Goal: Task Accomplishment & Management: Use online tool/utility

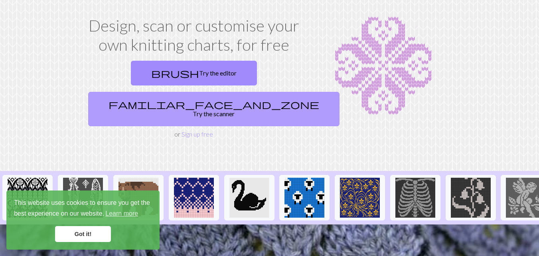
drag, startPoint x: 249, startPoint y: 71, endPoint x: 270, endPoint y: 84, distance: 24.2
click at [249, 92] on link "familiar_face_and_zone Try the scanner" at bounding box center [213, 109] width 251 height 34
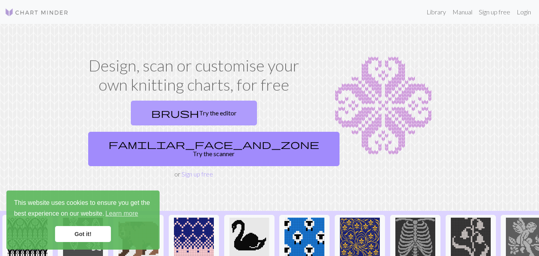
click at [132, 113] on link "brush Try the editor" at bounding box center [194, 113] width 126 height 25
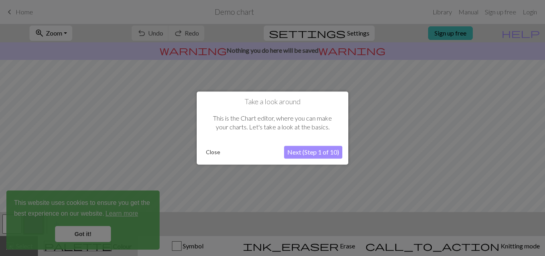
click at [309, 154] on button "Next (Step 1 of 10)" at bounding box center [313, 152] width 58 height 13
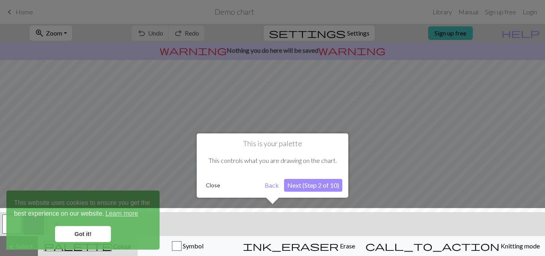
click at [272, 187] on button "Back" at bounding box center [271, 185] width 21 height 13
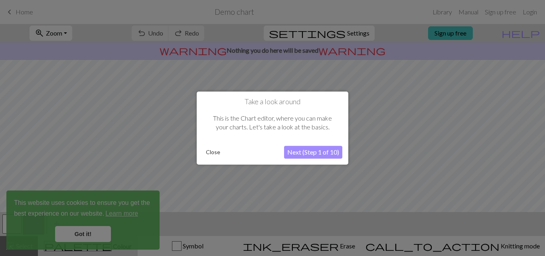
click at [324, 117] on div "This is the Chart editor, where you can make your charts. Let's take a look at …" at bounding box center [273, 123] width 140 height 34
click at [322, 158] on button "Next (Step 1 of 10)" at bounding box center [313, 152] width 58 height 13
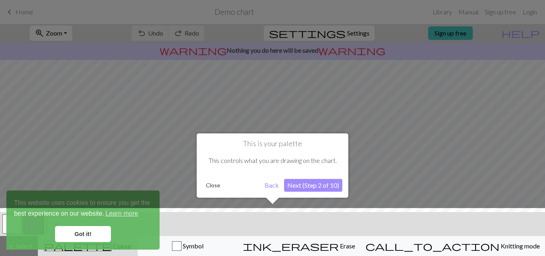
click at [325, 186] on button "Next (Step 2 of 10)" at bounding box center [313, 185] width 58 height 13
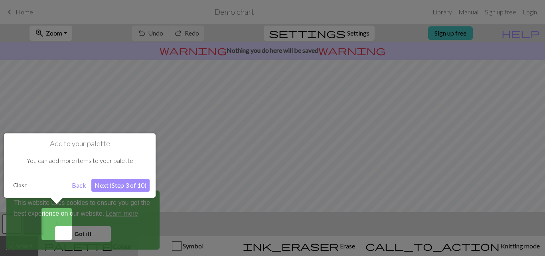
click at [130, 186] on button "Next (Step 3 of 10)" at bounding box center [120, 185] width 58 height 13
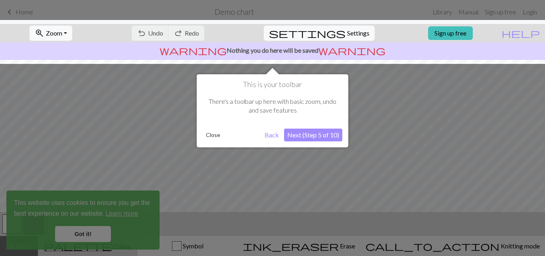
click at [92, 228] on div at bounding box center [272, 128] width 545 height 256
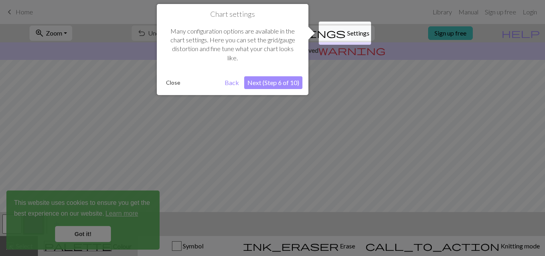
click at [227, 78] on button "Back" at bounding box center [231, 82] width 21 height 13
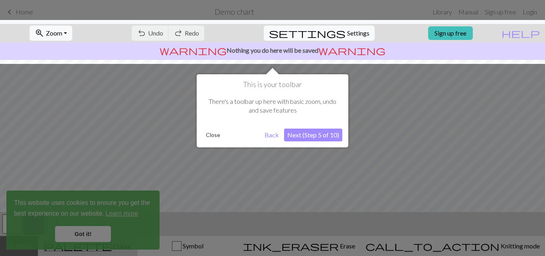
click at [207, 134] on button "Close" at bounding box center [213, 135] width 21 height 12
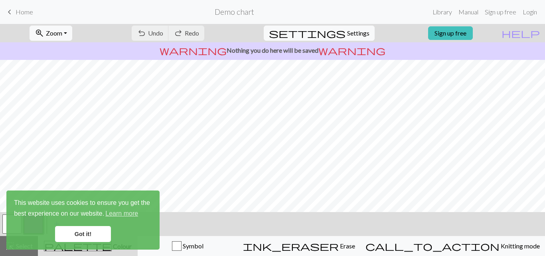
click at [95, 232] on link "Got it!" at bounding box center [83, 234] width 56 height 16
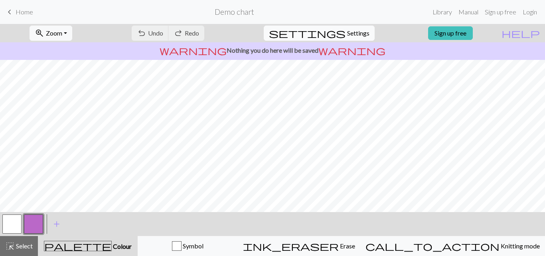
click at [351, 36] on span "Settings" at bounding box center [358, 33] width 22 height 10
select select "aran"
select select "Courier new"
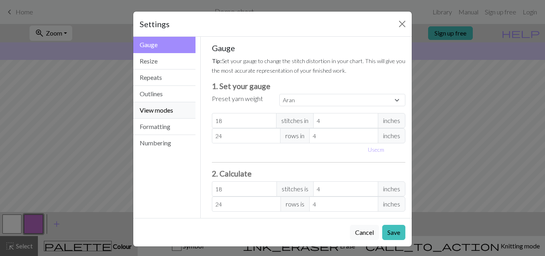
click at [152, 112] on button "View modes" at bounding box center [164, 110] width 62 height 16
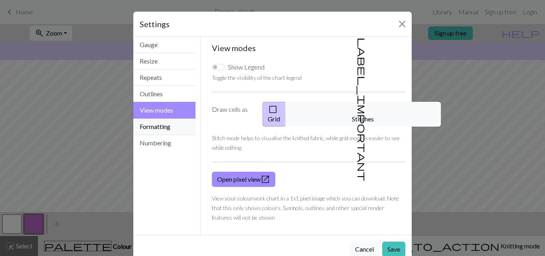
click at [170, 128] on button "Formatting" at bounding box center [164, 126] width 62 height 16
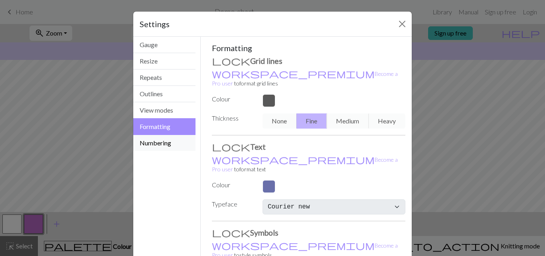
click at [170, 140] on button "Numbering" at bounding box center [164, 143] width 62 height 16
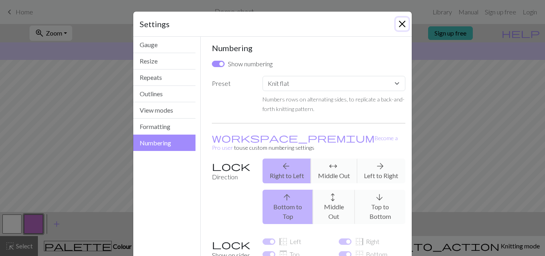
click at [396, 25] on button "Close" at bounding box center [402, 24] width 13 height 13
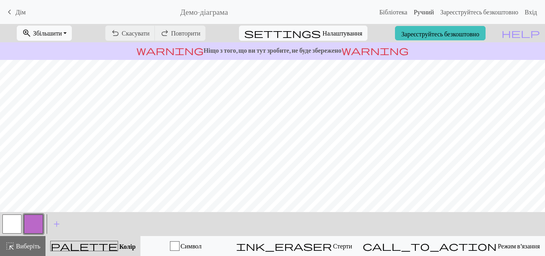
click at [414, 10] on font "Ручний" at bounding box center [424, 12] width 20 height 8
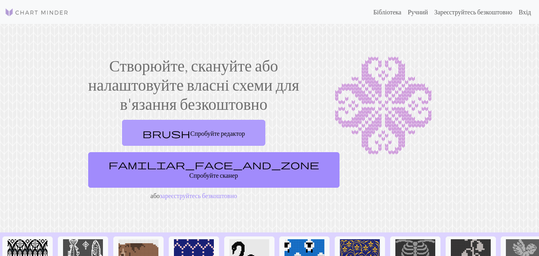
click at [225, 129] on font "Спробуйте редактор" at bounding box center [217, 133] width 55 height 8
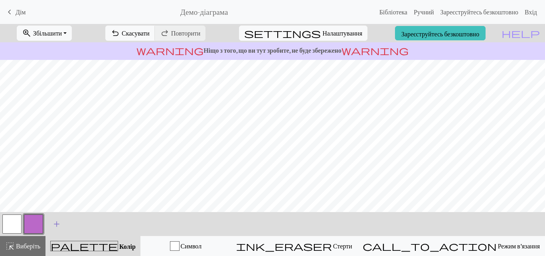
click at [51, 223] on button "add Додати колір" at bounding box center [57, 224] width 20 height 20
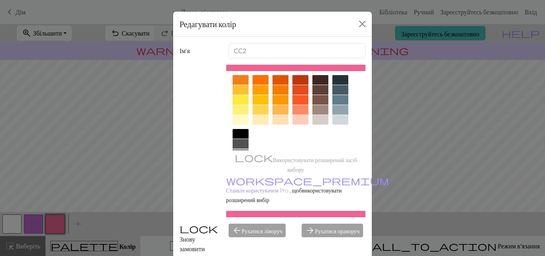
scroll to position [120, 0]
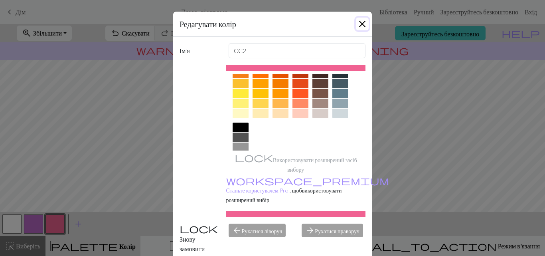
click at [357, 23] on button "Закрити" at bounding box center [362, 24] width 13 height 13
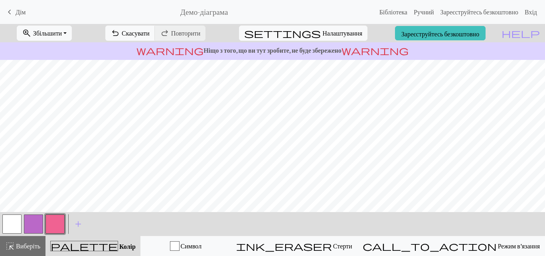
click at [223, 14] on font "Демо-діаграма" at bounding box center [204, 11] width 48 height 9
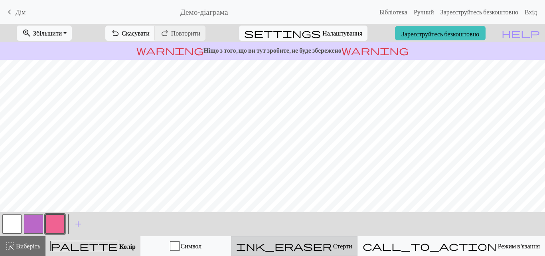
click at [352, 247] on font "Стерти" at bounding box center [342, 246] width 19 height 8
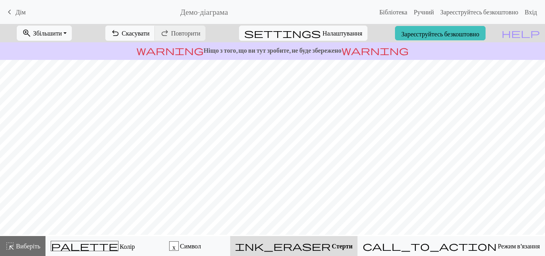
scroll to position [0, 0]
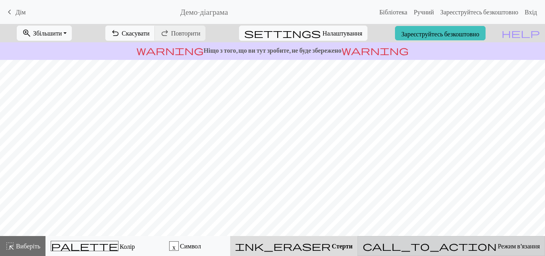
click at [476, 249] on div "call_to_action Режим в'язання Режим в'язання" at bounding box center [451, 246] width 177 height 10
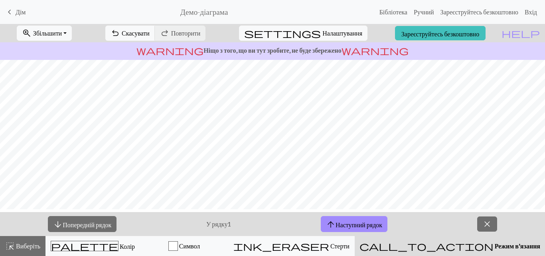
scroll to position [26, 0]
click at [484, 226] on span "close" at bounding box center [487, 223] width 10 height 11
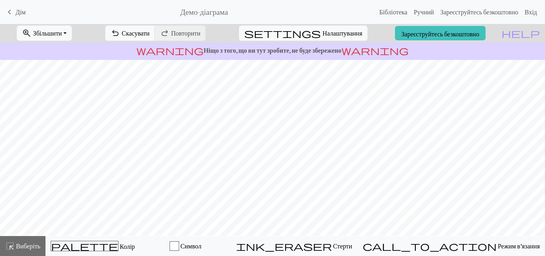
scroll to position [0, 0]
click at [464, 14] on font "Зареєструйтесь безкоштовно" at bounding box center [479, 12] width 78 height 8
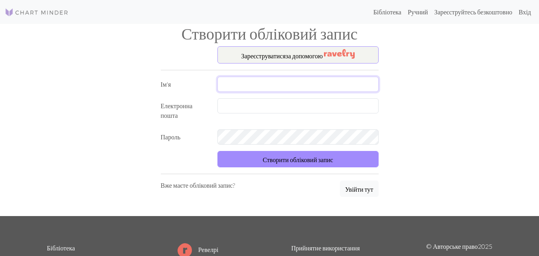
click at [266, 89] on input "text" at bounding box center [297, 84] width 161 height 15
type input "к"
type input "[PERSON_NAME]"
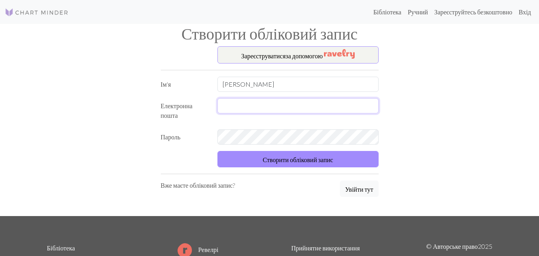
click at [257, 107] on input "text" at bounding box center [297, 105] width 161 height 15
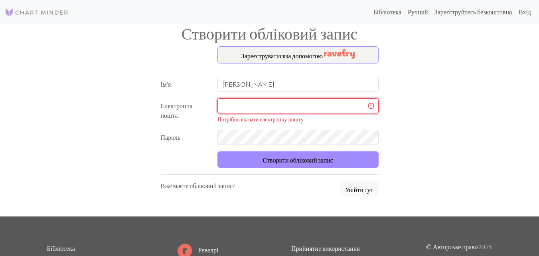
click at [257, 107] on input "text" at bounding box center [297, 105] width 161 height 15
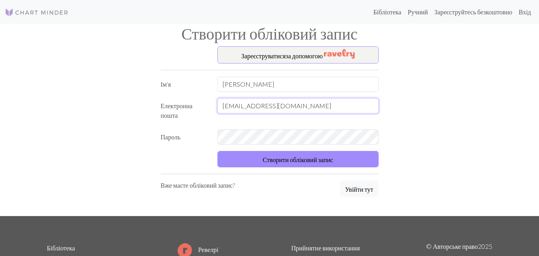
type input "makarovab@ukr.net"
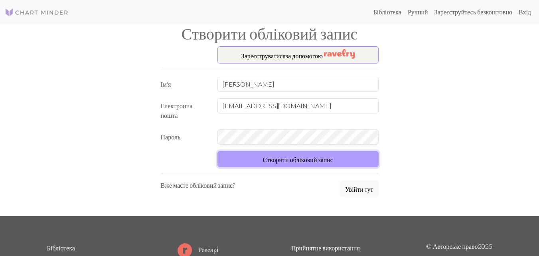
click at [296, 158] on font "Створити обліковий запис" at bounding box center [298, 160] width 70 height 8
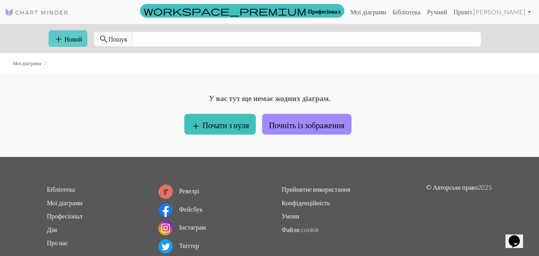
click at [70, 41] on font "Новий" at bounding box center [74, 39] width 18 height 8
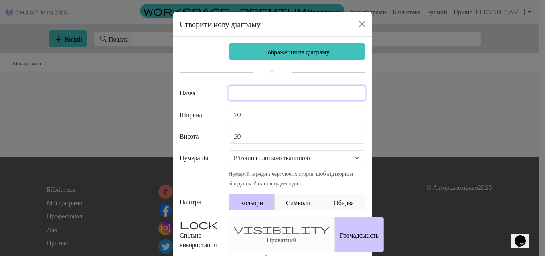
click at [261, 93] on input "text" at bounding box center [297, 92] width 137 height 15
type input "D"
type input "Плаття для зайця"
click at [258, 133] on input "20" at bounding box center [297, 135] width 137 height 15
type input "2"
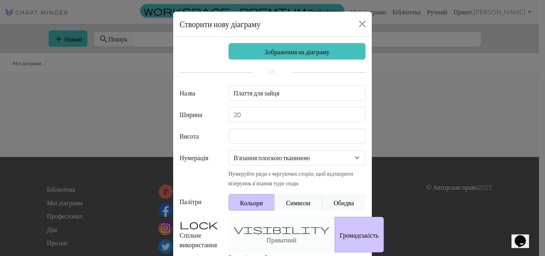
drag, startPoint x: 243, startPoint y: 103, endPoint x: 248, endPoint y: 111, distance: 9.0
click at [244, 103] on div "Зображення на діаграму Назва Плаття для зайця Ширина 20 Висота Нумерація В'язан…" at bounding box center [272, 172] width 199 height 270
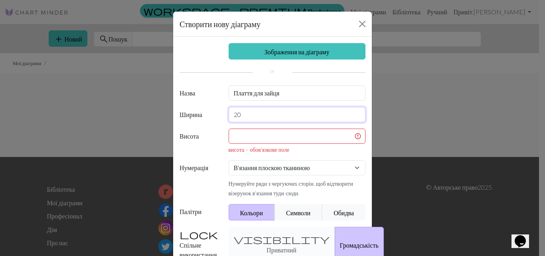
drag, startPoint x: 249, startPoint y: 116, endPoint x: 196, endPoint y: 124, distance: 53.7
click at [196, 124] on div "Зображення на діаграму Назва Плаття для зайця Ширина 20 Висота висота – обов’яз…" at bounding box center [272, 177] width 199 height 280
click at [316, 161] on div "Зображення на діаграму Назва Плаття для зайця Ширина Висота висота – обов’язков…" at bounding box center [272, 177] width 199 height 280
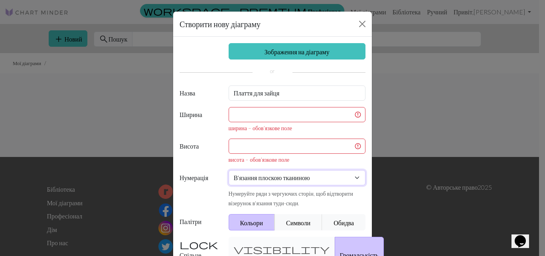
click at [229, 170] on select "В'язання плоскою тканиною В'язати по колу В'язання мережива Вишивка хрестиком" at bounding box center [297, 177] width 137 height 15
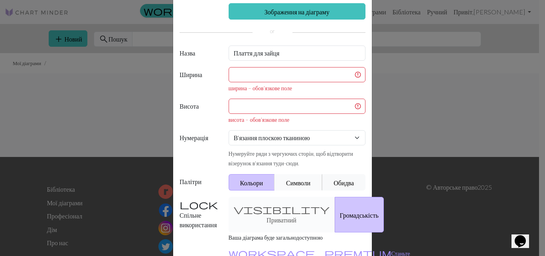
click at [304, 182] on font "Символи" at bounding box center [298, 183] width 24 height 8
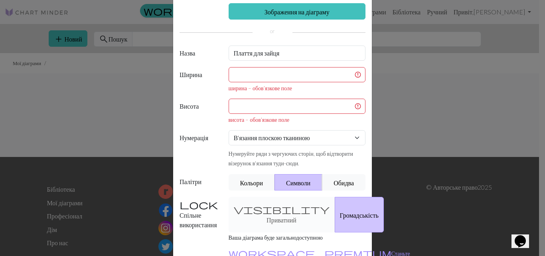
click at [248, 207] on div "visibility Приватний Громадськість" at bounding box center [297, 215] width 147 height 36
click at [266, 213] on div "visibility Приватний Громадськість" at bounding box center [297, 215] width 147 height 36
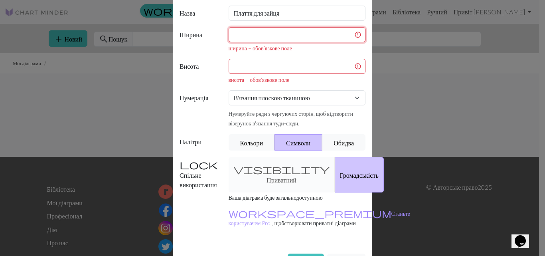
click at [231, 32] on input "text" at bounding box center [297, 34] width 137 height 15
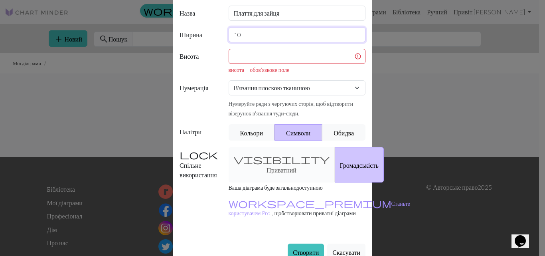
type input "10"
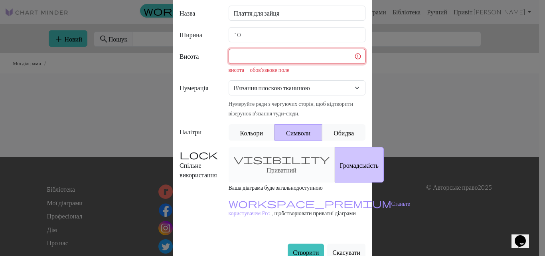
click at [236, 62] on input "text" at bounding box center [297, 56] width 137 height 15
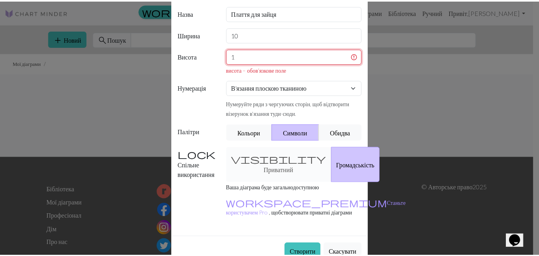
scroll to position [73, 0]
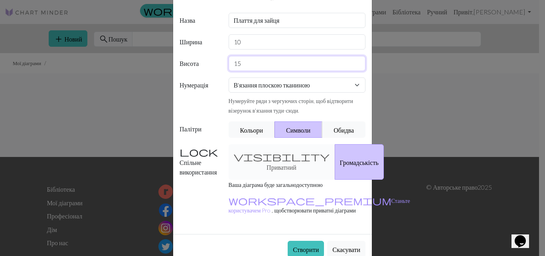
type input "15"
click at [273, 156] on div "visibility Приватний Громадськість" at bounding box center [297, 162] width 147 height 36
click at [257, 160] on div "visibility Приватний Громадськість" at bounding box center [297, 162] width 147 height 36
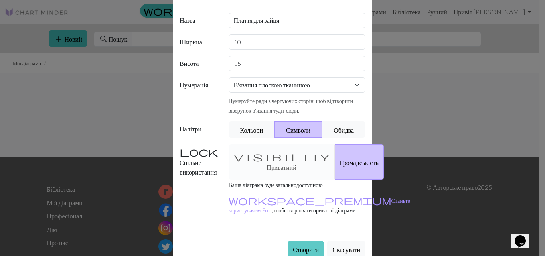
click at [312, 245] on font "Створити" at bounding box center [306, 249] width 26 height 8
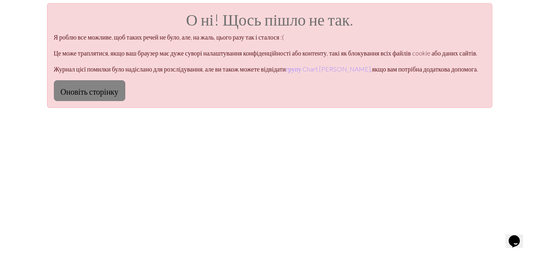
click at [73, 96] on font "Оновіть сторінку" at bounding box center [90, 92] width 58 height 10
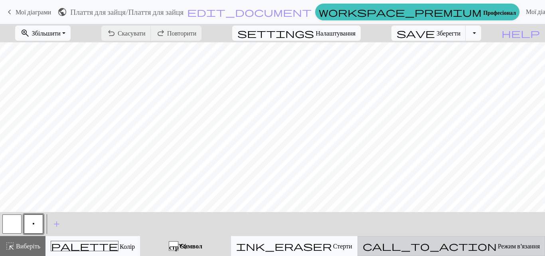
click at [498, 245] on font "Режим в'язання" at bounding box center [519, 246] width 42 height 8
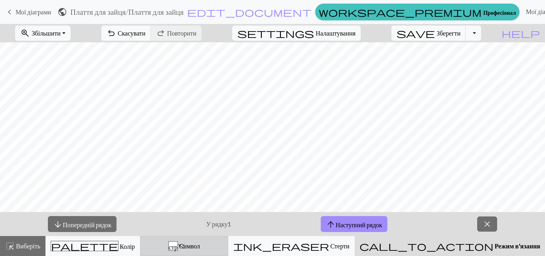
click at [200, 248] on font "Символ" at bounding box center [189, 246] width 21 height 8
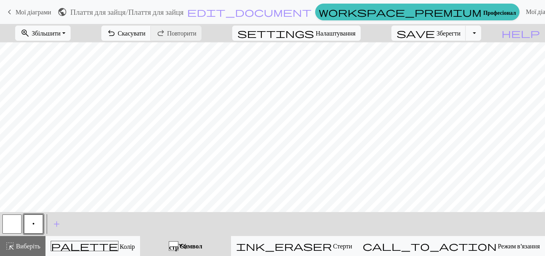
click at [186, 244] on font "стр." at bounding box center [177, 246] width 17 height 6
click at [202, 248] on font "Символ" at bounding box center [191, 246] width 23 height 8
click at [202, 245] on font "Символ" at bounding box center [191, 246] width 23 height 8
click at [202, 249] on font "Символ" at bounding box center [191, 246] width 23 height 8
click at [35, 225] on button "p" at bounding box center [33, 223] width 19 height 19
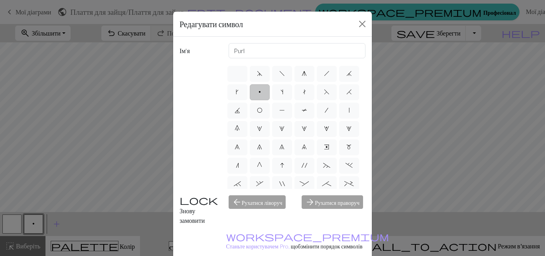
drag, startPoint x: 351, startPoint y: 208, endPoint x: 355, endPoint y: 199, distance: 9.8
click at [353, 205] on div "arrow_forward Рухатися праворуч" at bounding box center [333, 210] width 73 height 30
click at [253, 202] on div "arrow_back Рухатися ліворуч" at bounding box center [260, 210] width 73 height 30
click at [250, 49] on input "Purl" at bounding box center [297, 50] width 137 height 15
type input "P"
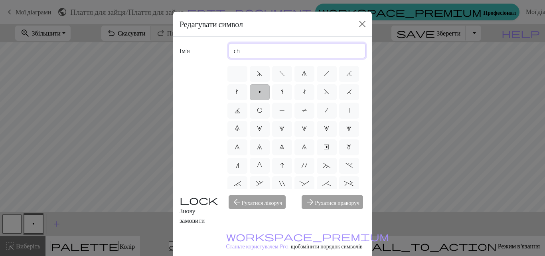
type input "сh"
click at [270, 95] on label "p" at bounding box center [260, 92] width 20 height 16
click at [264, 92] on input "p" at bounding box center [261, 89] width 5 height 5
click at [329, 210] on div "arrow_forward Рухатися праворуч" at bounding box center [333, 210] width 73 height 30
click at [358, 23] on button "Закрити" at bounding box center [362, 24] width 13 height 13
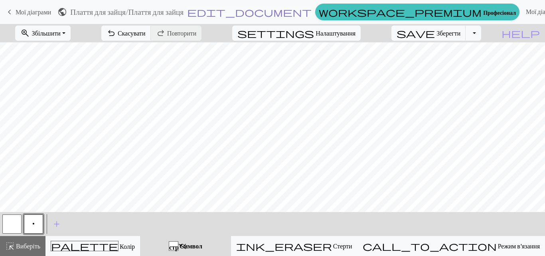
click at [259, 14] on span "edit_document" at bounding box center [249, 11] width 124 height 11
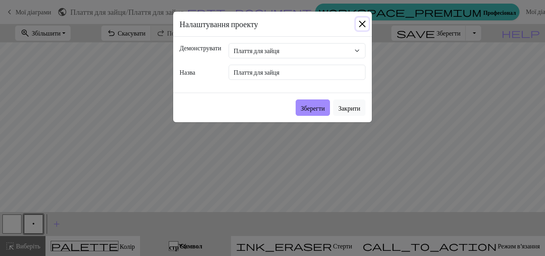
click at [365, 21] on button "Закрити" at bounding box center [362, 24] width 13 height 13
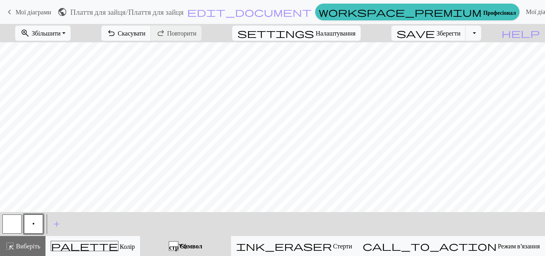
click at [344, 32] on font "Налаштування" at bounding box center [336, 33] width 40 height 8
select select "aran"
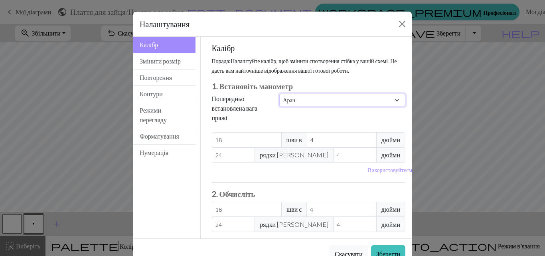
click at [308, 102] on select "Користувацька [PERSON_NAME] Легке перебирання пальцями Пальцювання Спорт Подвій…" at bounding box center [342, 100] width 126 height 12
click at [311, 81] on h3 "1. Встановіть манометр" at bounding box center [309, 85] width 194 height 9
click at [161, 60] on font "Змінити розмір" at bounding box center [160, 61] width 41 height 8
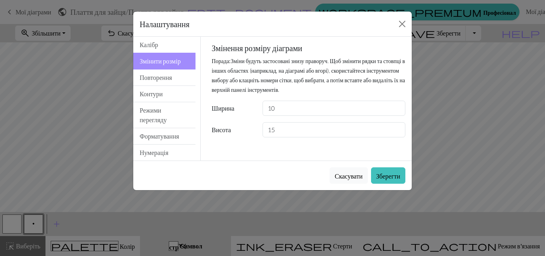
click at [282, 100] on div "Змінення розміру діаграми Порада: Зміни будуть застосовані знизу праворуч. Щоб …" at bounding box center [309, 90] width 194 height 94
drag, startPoint x: 286, startPoint y: 112, endPoint x: 262, endPoint y: 118, distance: 24.6
click at [251, 115] on div "Ширина 10" at bounding box center [308, 108] width 203 height 15
type input "44"
click at [285, 125] on input "15" at bounding box center [333, 129] width 143 height 15
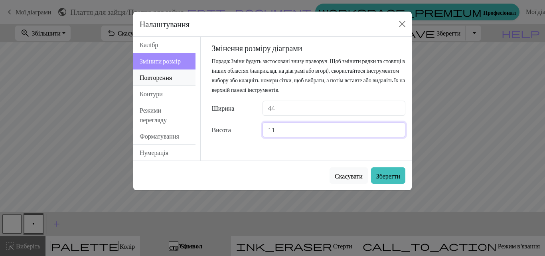
type input "11"
click at [170, 70] on button "Повторення" at bounding box center [164, 77] width 62 height 16
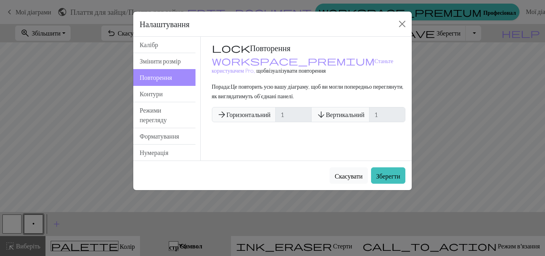
click at [354, 111] on font "Вертикальний" at bounding box center [345, 115] width 39 height 8
click at [168, 94] on button "Контури" at bounding box center [164, 94] width 62 height 16
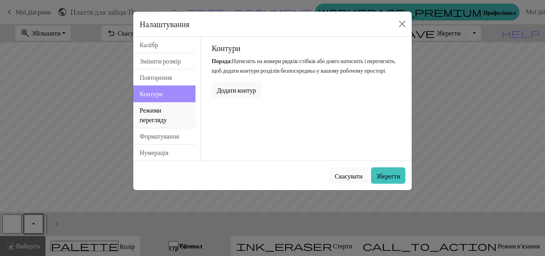
click at [172, 112] on button "Режими перегляду" at bounding box center [164, 115] width 62 height 26
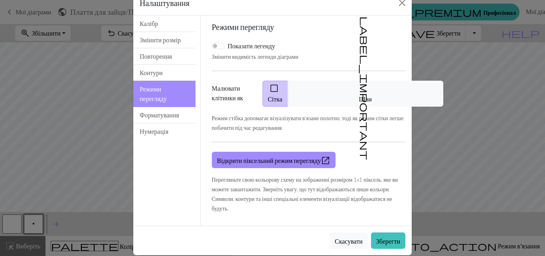
scroll to position [31, 0]
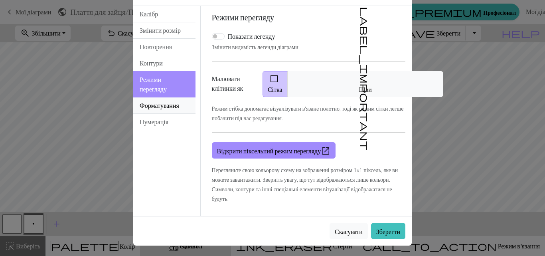
click at [173, 108] on font "Форматування" at bounding box center [159, 105] width 39 height 8
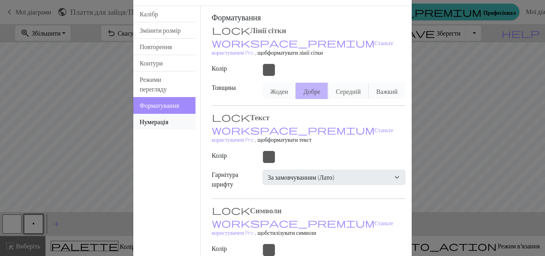
click at [166, 118] on font "Нумерація" at bounding box center [154, 122] width 29 height 8
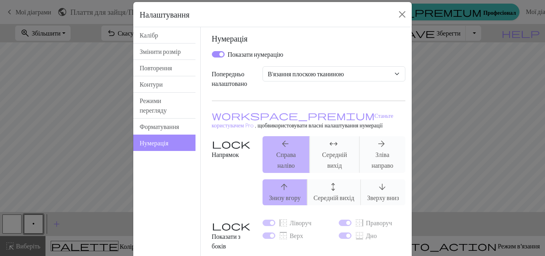
scroll to position [0, 0]
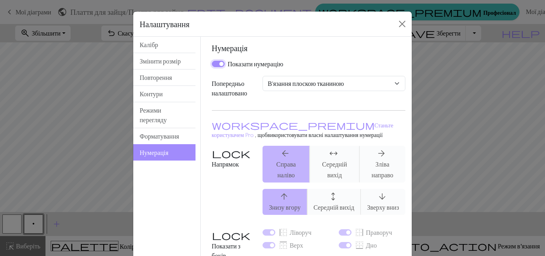
click at [215, 65] on input "Показати нумерацію" at bounding box center [218, 64] width 13 height 6
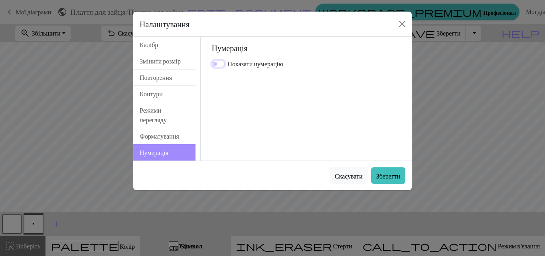
click at [215, 65] on input "Показати нумерацію" at bounding box center [218, 64] width 13 height 6
checkbox input "true"
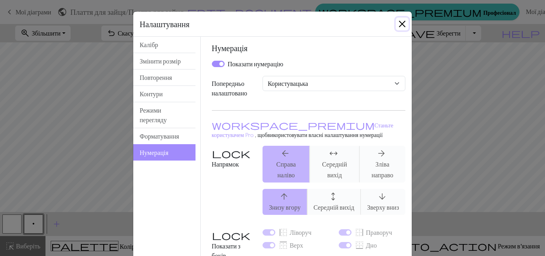
click at [397, 23] on button "Закрити" at bounding box center [402, 24] width 13 height 13
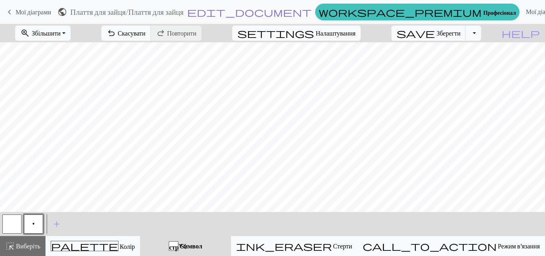
click at [257, 12] on span "edit_document" at bounding box center [249, 11] width 124 height 11
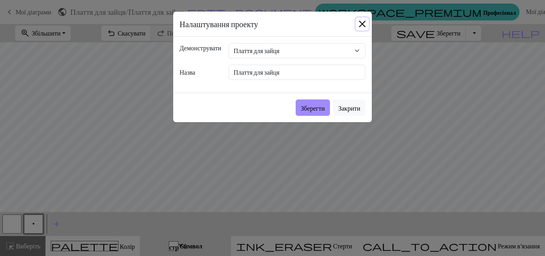
click at [364, 20] on button "Закрити" at bounding box center [362, 24] width 13 height 13
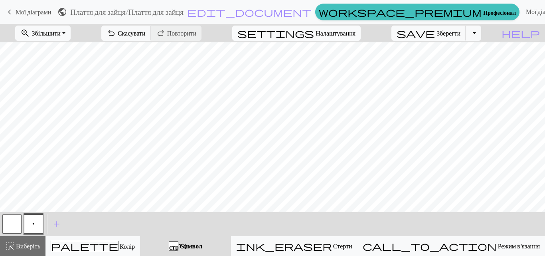
click at [343, 37] on span "Налаштування" at bounding box center [336, 33] width 40 height 10
select select "flat"
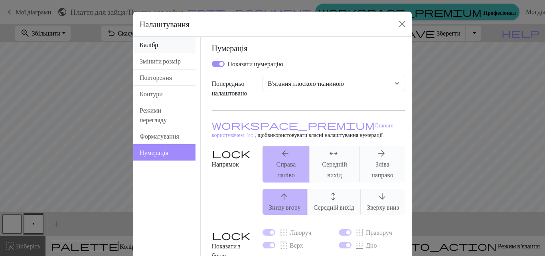
click at [146, 44] on font "Калібр" at bounding box center [149, 45] width 18 height 8
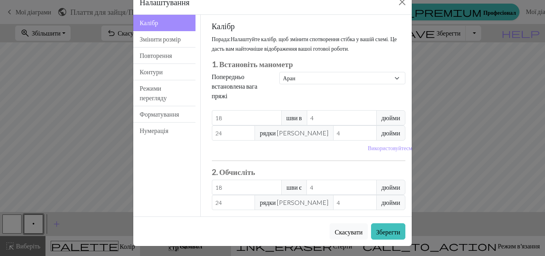
scroll to position [33, 0]
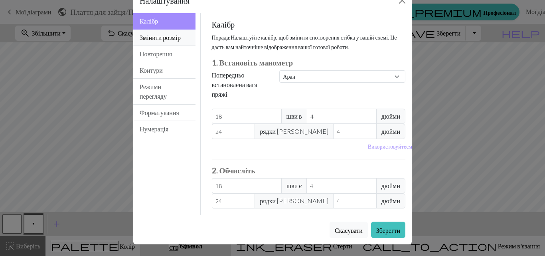
click at [148, 34] on font "Змінити розмір" at bounding box center [160, 38] width 41 height 8
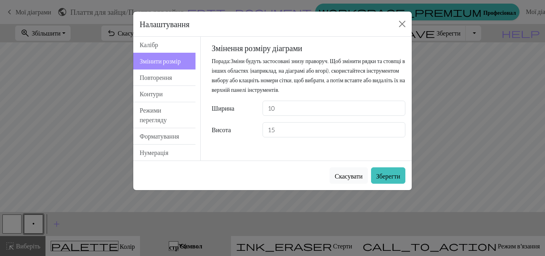
scroll to position [0, 0]
drag, startPoint x: 283, startPoint y: 103, endPoint x: 233, endPoint y: 112, distance: 50.2
click at [233, 112] on div "Ширина 10" at bounding box center [308, 108] width 203 height 15
type input "44"
drag, startPoint x: 298, startPoint y: 132, endPoint x: 261, endPoint y: 132, distance: 36.7
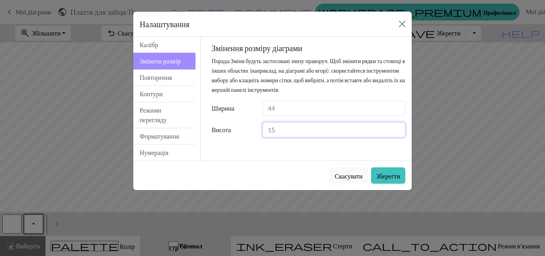
click at [259, 131] on div "15" at bounding box center [334, 129] width 152 height 15
type input "11"
click at [393, 176] on font "Зберегти" at bounding box center [388, 176] width 24 height 8
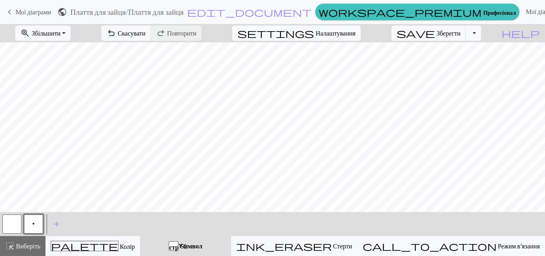
click at [355, 32] on font "Налаштування" at bounding box center [336, 33] width 40 height 8
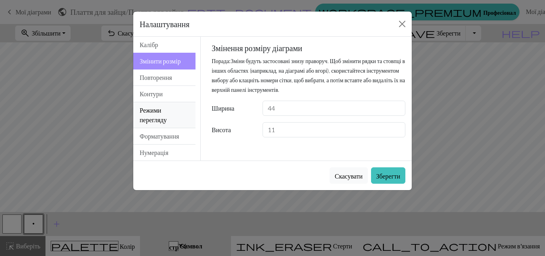
click at [149, 117] on font "Режими перегляду" at bounding box center [153, 114] width 27 height 17
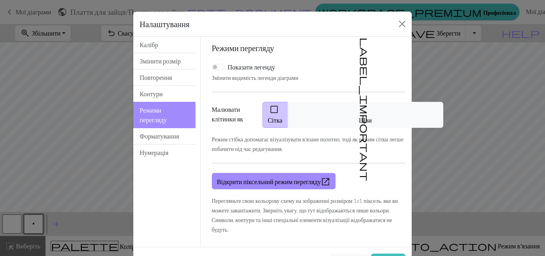
click at [279, 114] on span "check_box_outline_blank" at bounding box center [274, 109] width 10 height 11
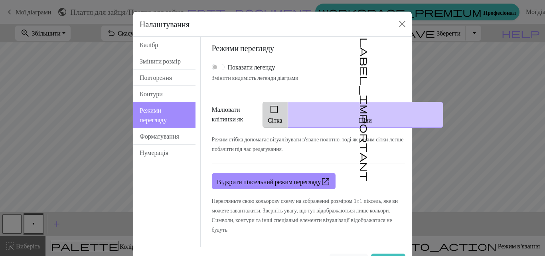
click at [279, 111] on span "check_box_outline_blank" at bounding box center [274, 109] width 10 height 11
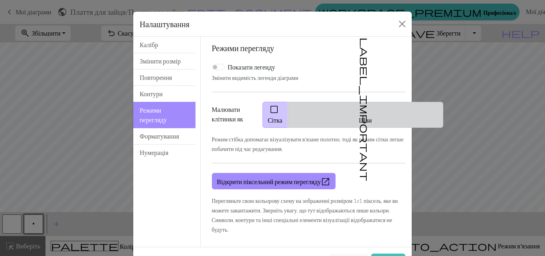
click at [335, 110] on button "label_important Шви" at bounding box center [366, 115] width 156 height 26
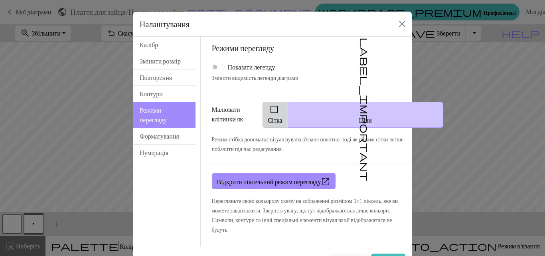
click at [282, 118] on font "Сітка" at bounding box center [275, 120] width 15 height 8
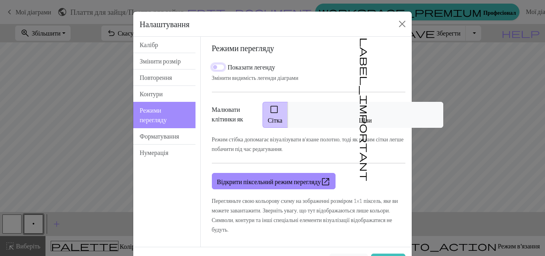
click at [215, 68] on input "Показати легенду" at bounding box center [218, 67] width 13 height 6
checkbox input "true"
drag, startPoint x: 148, startPoint y: 97, endPoint x: 156, endPoint y: 76, distance: 22.4
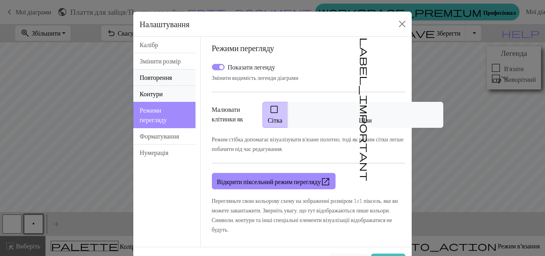
click at [148, 97] on font "Контури" at bounding box center [151, 94] width 23 height 8
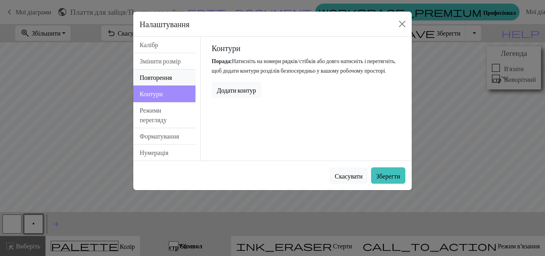
click at [157, 73] on button "Повторення" at bounding box center [164, 77] width 62 height 16
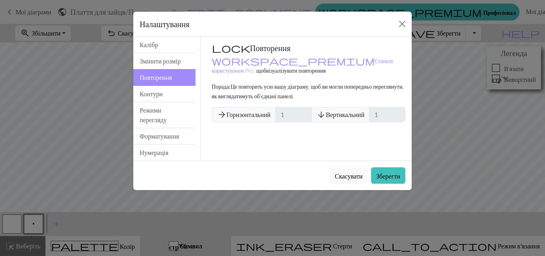
click at [259, 111] on font "Горизонтальний" at bounding box center [249, 115] width 44 height 8
click at [161, 138] on font "Форматування" at bounding box center [159, 136] width 39 height 8
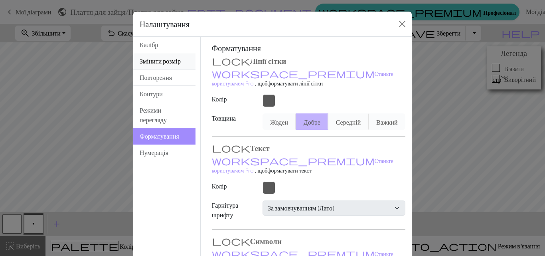
click at [156, 57] on font "Змінити розмір" at bounding box center [160, 61] width 41 height 8
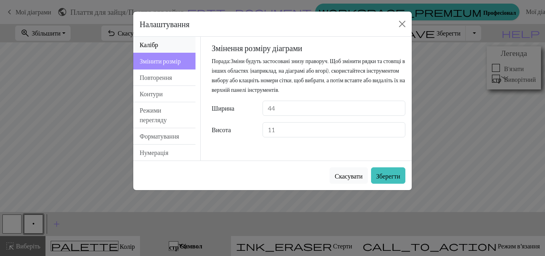
click at [163, 47] on button "Калібр" at bounding box center [164, 45] width 62 height 16
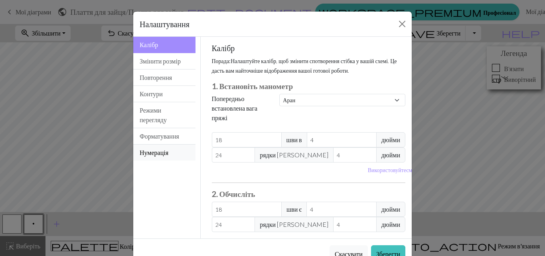
click at [173, 155] on button "Нумерація" at bounding box center [164, 152] width 62 height 16
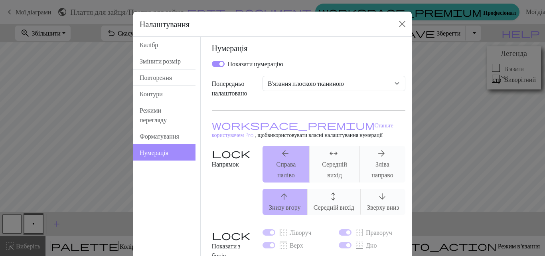
click at [377, 166] on div "arrow_back Справа наліво arrows_outward Середній вихід arrow_forward Зліва напр…" at bounding box center [334, 164] width 152 height 37
click at [377, 167] on div "arrow_back Справа наліво arrows_outward Середній вихід arrow_forward Зліва напр…" at bounding box center [334, 164] width 152 height 37
click at [375, 199] on div "arrow_upward Знизу вгору arrows_outward Середній вихід arrow_downward Зверху вн…" at bounding box center [334, 202] width 152 height 26
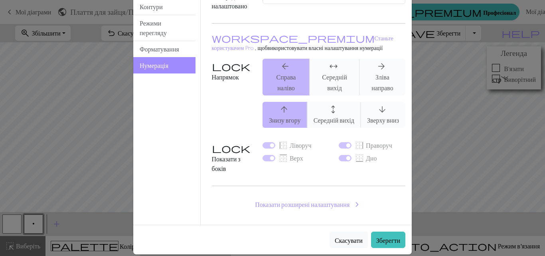
scroll to position [87, 0]
click at [345, 200] on font "Показати розширені налаштування" at bounding box center [302, 204] width 95 height 8
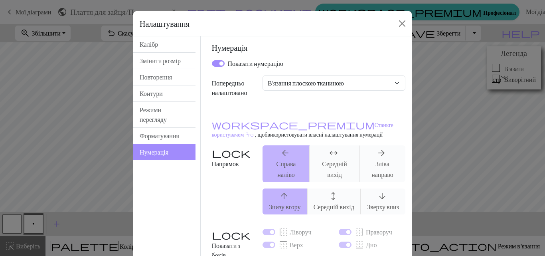
scroll to position [0, 0]
click at [294, 177] on div "arrow_back Справа наліво arrows_outward Середній вихід arrow_forward Зліва напр…" at bounding box center [334, 164] width 152 height 37
click at [302, 87] on select "Користувацька В'язання плоскою тканиною В'язати по колу В'язання мережива Вишив…" at bounding box center [333, 83] width 143 height 15
select select "round"
click at [262, 76] on select "Користувацька В'язання плоскою тканиною В'язати по колу В'язання мережива Вишив…" at bounding box center [333, 83] width 143 height 15
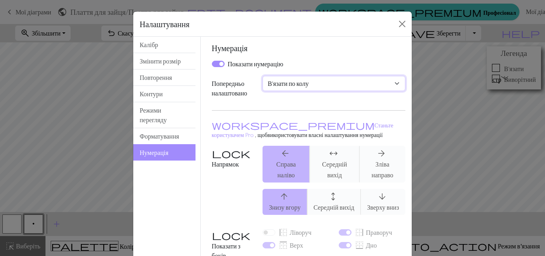
checkbox input "false"
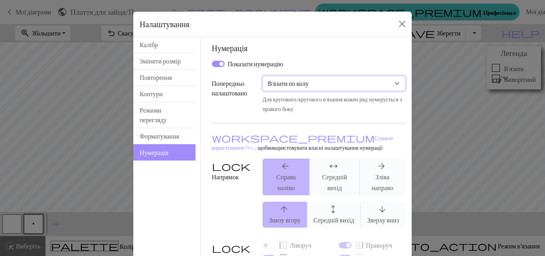
click at [316, 85] on select "Користувацька В'язання плоскою тканиною В'язати по колу В'язання мережива Вишив…" at bounding box center [333, 83] width 143 height 15
select select "lace"
click at [262, 76] on select "Користувацька В'язання плоскою тканиною В'язати по колу В'язання мережива Вишив…" at bounding box center [333, 83] width 143 height 15
type input "2"
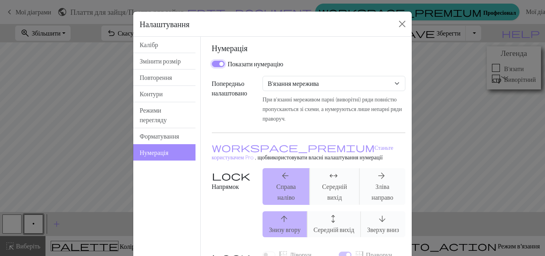
click at [217, 64] on input "Показати нумерацію" at bounding box center [218, 64] width 13 height 6
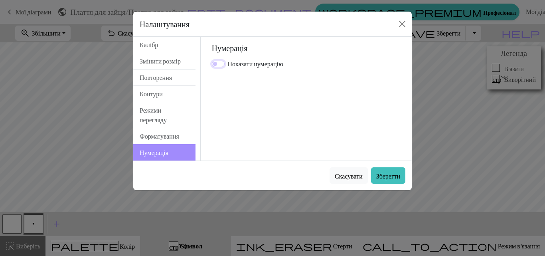
click at [220, 67] on input "Показати нумерацію" at bounding box center [218, 64] width 13 height 6
checkbox input "true"
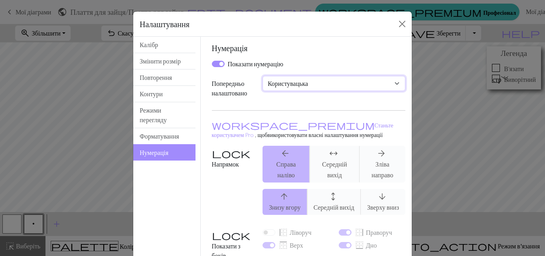
click at [297, 83] on select "Користувацька В'язання плоскою тканиною В'язати по колу В'язання мережива Вишив…" at bounding box center [333, 83] width 143 height 15
click at [262, 76] on select "Користувацька В'язання плоскою тканиною В'язати по колу В'язання мережива Вишив…" at bounding box center [333, 83] width 143 height 15
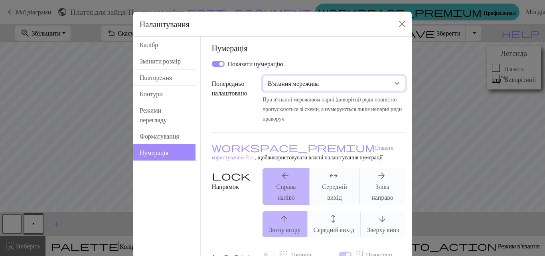
click at [313, 87] on select "Користувацька В'язання плоскою тканиною В'язати по колу В'язання мережива Вишив…" at bounding box center [333, 83] width 143 height 15
select select "crossstitch"
click at [262, 76] on select "Користувацька В'язання плоскою тканиною В'язати по колу В'язання мережива Вишив…" at bounding box center [333, 83] width 143 height 15
checkbox input "true"
type input "1"
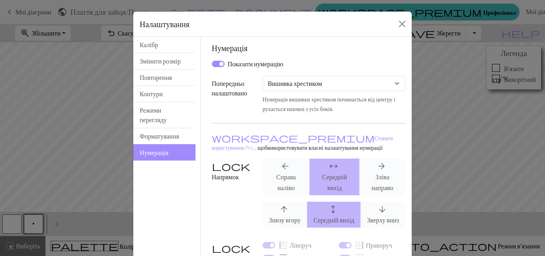
click at [380, 210] on div "arrow_upward Знизу вгору arrows_outward Середній вихід arrow_downward Зверху вн…" at bounding box center [334, 214] width 152 height 26
click at [303, 83] on select "Користувацька В'язання плоскою тканиною В'язати по колу В'язання мережива Вишив…" at bounding box center [333, 83] width 143 height 15
select select "lace"
click at [262, 76] on select "Користувацька В'язання плоскою тканиною В'язати по колу В'язання мережива Вишив…" at bounding box center [333, 83] width 143 height 15
checkbox input "false"
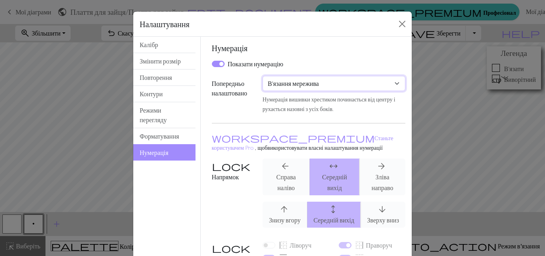
type input "2"
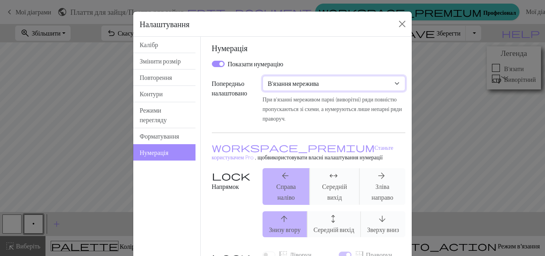
click at [306, 86] on select "Користувацька В'язання плоскою тканиною В'язати по колу В'язання мережива Вишив…" at bounding box center [333, 83] width 143 height 15
select select "round"
click at [262, 76] on select "Користувацька В'язання плоскою тканиною В'язати по колу В'язання мережива Вишив…" at bounding box center [333, 83] width 143 height 15
type input "1"
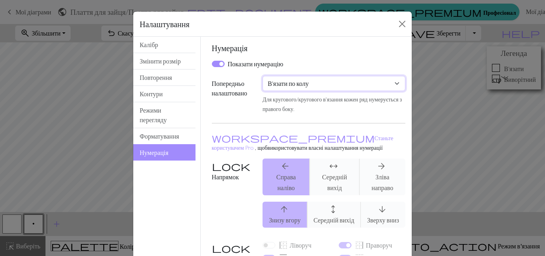
click at [306, 87] on select "Користувацька В'язання плоскою тканиною В'язати по колу В'язання мережива Вишив…" at bounding box center [333, 83] width 143 height 15
select select "flat"
click at [262, 76] on select "Користувацька В'язання плоскою тканиною В'язати по колу В'язання мережива Вишив…" at bounding box center [333, 83] width 143 height 15
checkbox input "true"
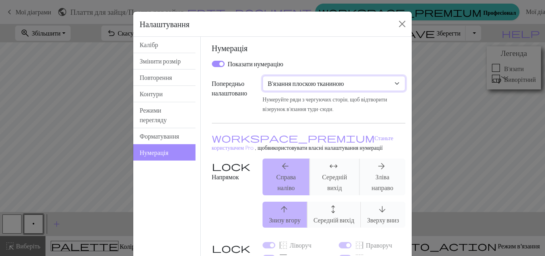
click at [308, 83] on select "Користувацька В'язання плоскою тканиною В'язати по колу В'язання мережива Вишив…" at bounding box center [333, 83] width 143 height 15
click at [212, 66] on input "Показати нумерацію" at bounding box center [218, 64] width 13 height 6
checkbox input "false"
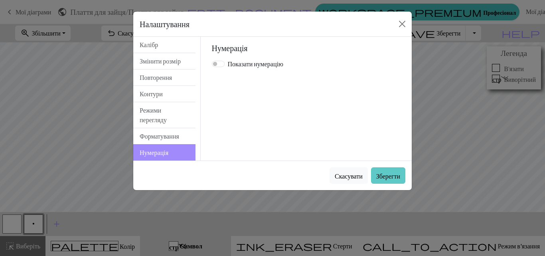
click at [388, 175] on font "Зберегти" at bounding box center [388, 176] width 24 height 8
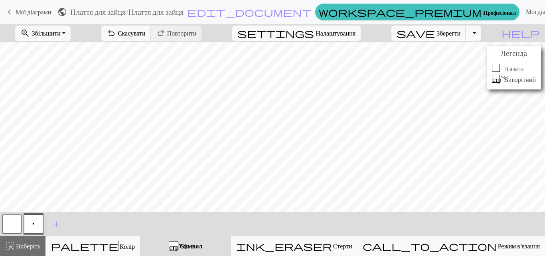
click at [496, 78] on font "стр." at bounding box center [500, 78] width 16 height 6
click at [498, 71] on div at bounding box center [496, 68] width 8 height 8
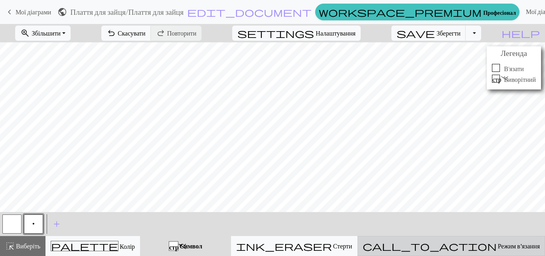
click at [498, 243] on font "Режим в'язання" at bounding box center [519, 246] width 42 height 8
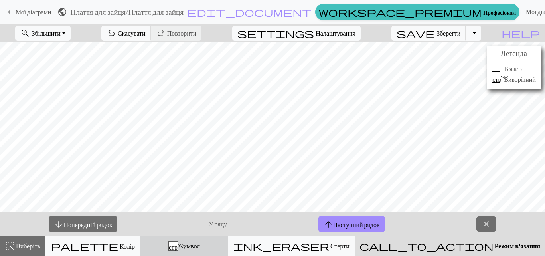
click at [200, 243] on font "Символ" at bounding box center [189, 246] width 21 height 8
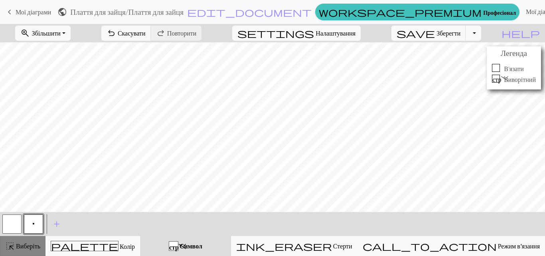
click at [30, 247] on font "Виберіть" at bounding box center [28, 246] width 24 height 8
click at [35, 227] on button "p" at bounding box center [33, 223] width 19 height 19
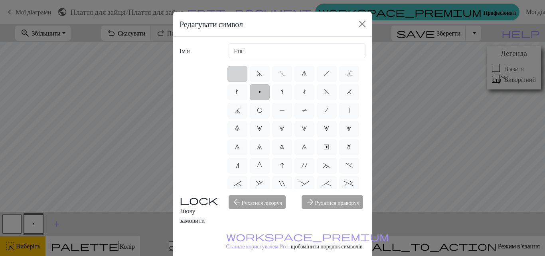
click at [233, 69] on label at bounding box center [237, 74] width 20 height 16
click at [237, 69] on input "radio" at bounding box center [239, 71] width 5 height 5
radio input "true"
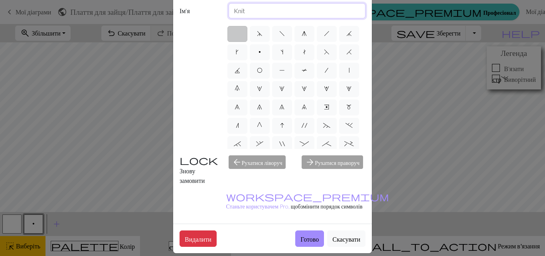
drag, startPoint x: 221, startPoint y: 23, endPoint x: 199, endPoint y: 26, distance: 22.1
click at [199, 26] on div "Ім'я Knit d f g h j k p s t F H J O P T / | 0 1 2 3 4 5 6 7 8 9 e m n G I ' ~ .…" at bounding box center [272, 110] width 199 height 227
drag, startPoint x: 230, startPoint y: 10, endPoint x: 195, endPoint y: 10, distance: 35.1
click at [195, 10] on div "Ім'я Chain" at bounding box center [272, 10] width 195 height 15
type input "повітряна петля"
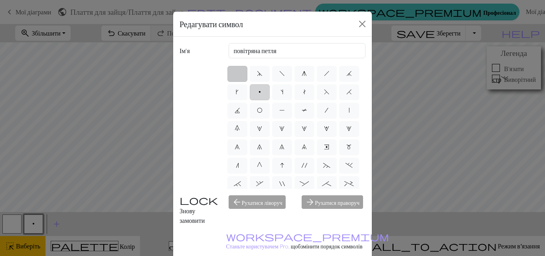
click at [270, 97] on label "p" at bounding box center [260, 92] width 20 height 16
click at [264, 92] on input "p" at bounding box center [261, 89] width 5 height 5
radio input "true"
type input "purl"
click at [270, 87] on label "p" at bounding box center [260, 92] width 20 height 16
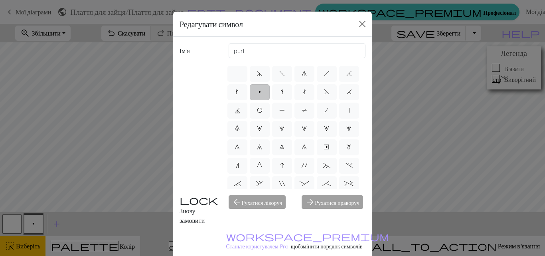
click at [264, 87] on input "p" at bounding box center [261, 89] width 5 height 5
click at [361, 20] on button "Закрити" at bounding box center [362, 24] width 13 height 13
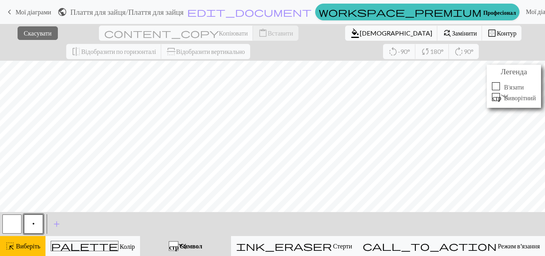
click at [33, 226] on span "p" at bounding box center [33, 223] width 2 height 6
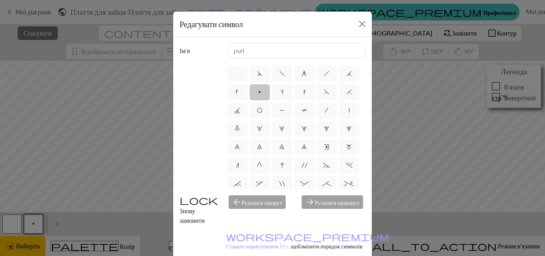
click at [270, 95] on label "p" at bounding box center [260, 92] width 20 height 16
click at [264, 92] on input "p" at bounding box center [261, 89] width 5 height 5
drag, startPoint x: 359, startPoint y: 23, endPoint x: 345, endPoint y: 34, distance: 17.6
click at [359, 23] on button "Закрити" at bounding box center [362, 24] width 13 height 13
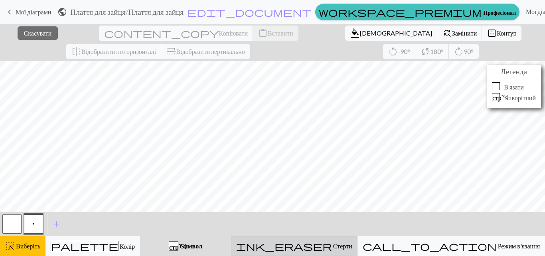
click at [352, 247] on font "Стерти" at bounding box center [342, 246] width 19 height 8
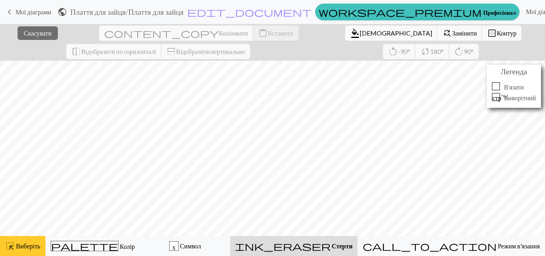
click at [23, 249] on font "Виберіть" at bounding box center [28, 246] width 24 height 8
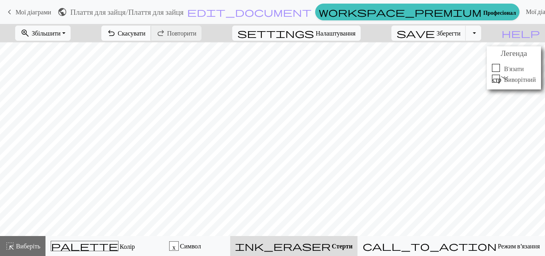
click at [146, 31] on font "Скасувати" at bounding box center [132, 33] width 28 height 8
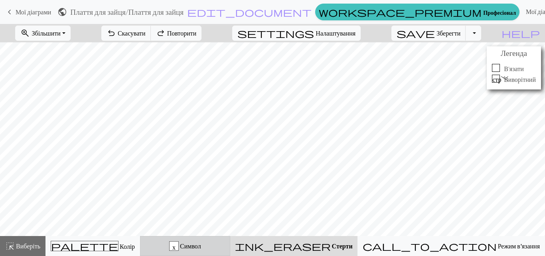
click at [201, 244] on font "Символ" at bounding box center [190, 246] width 21 height 8
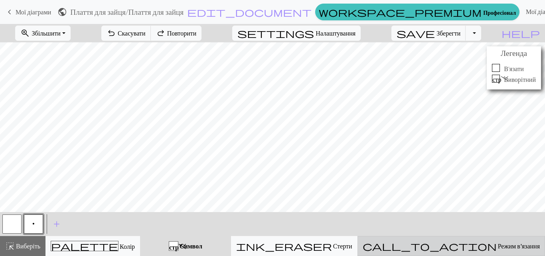
click at [454, 245] on div "call_to_action Режим в'язання Режим в'язання" at bounding box center [451, 246] width 177 height 10
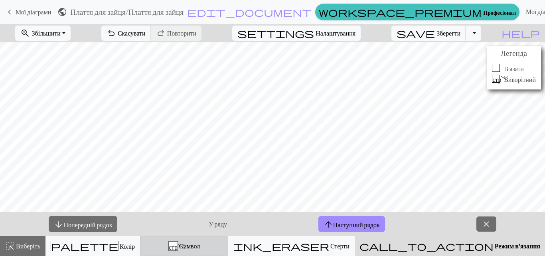
click at [200, 250] on div "стр. Символ" at bounding box center [184, 246] width 78 height 10
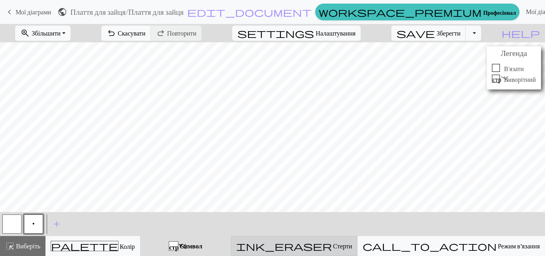
drag, startPoint x: 371, startPoint y: 249, endPoint x: 365, endPoint y: 245, distance: 6.9
click at [352, 249] on font "Стерти" at bounding box center [342, 246] width 19 height 8
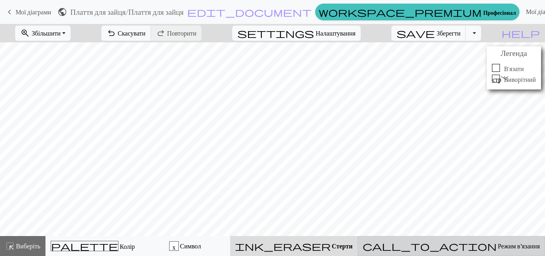
click at [498, 244] on font "Режим в'язання" at bounding box center [519, 246] width 42 height 8
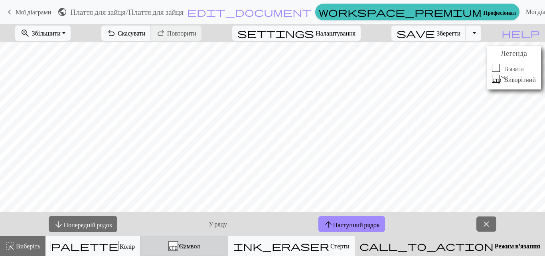
click at [200, 245] on font "Символ" at bounding box center [189, 246] width 21 height 8
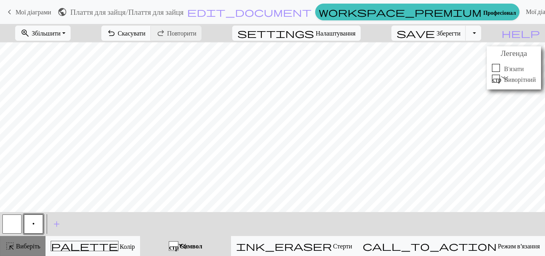
click at [30, 243] on font "Виберіть" at bounding box center [28, 246] width 24 height 8
click at [30, 225] on button "p" at bounding box center [33, 223] width 19 height 19
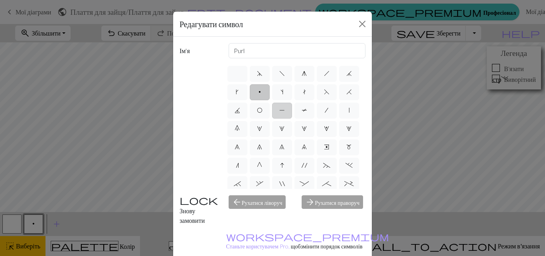
click at [292, 112] on label "P" at bounding box center [282, 111] width 20 height 16
click at [284, 111] on input "P" at bounding box center [281, 107] width 5 height 5
radio input "true"
type input "purl"
click at [356, 29] on button "Закрити" at bounding box center [362, 24] width 13 height 13
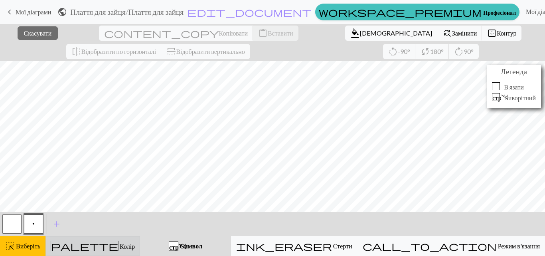
click at [120, 245] on font "Колір" at bounding box center [127, 246] width 15 height 8
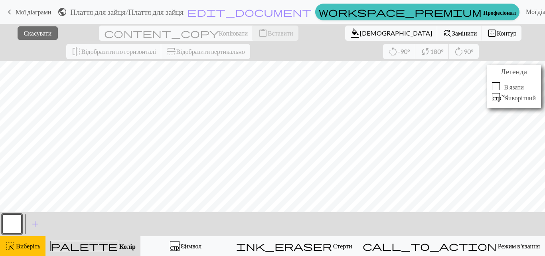
click at [119, 245] on font "Колір" at bounding box center [127, 246] width 16 height 8
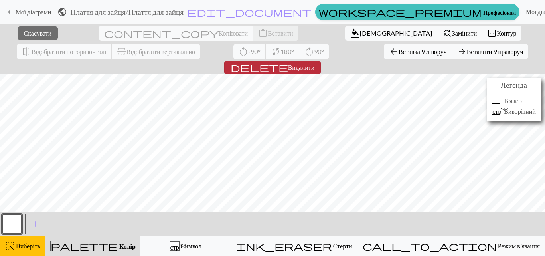
click at [315, 63] on font "Видалити" at bounding box center [301, 67] width 27 height 8
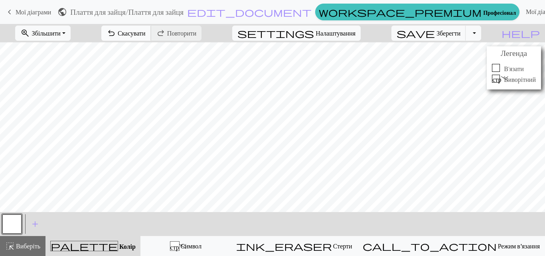
click at [151, 37] on button "undo Скасувати Скасувати" at bounding box center [126, 33] width 50 height 15
click at [146, 36] on font "Скасувати" at bounding box center [132, 33] width 28 height 8
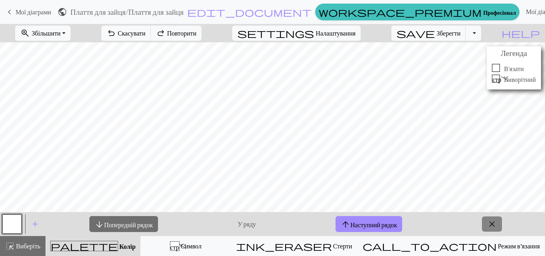
click at [497, 221] on span "close" at bounding box center [492, 223] width 10 height 11
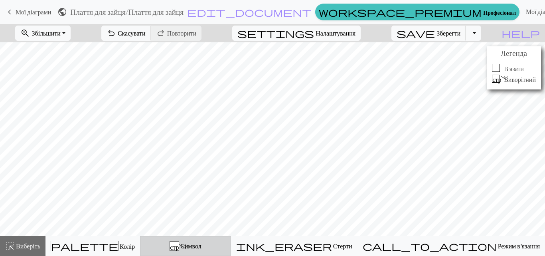
click at [201, 245] on font "Символ" at bounding box center [190, 246] width 21 height 8
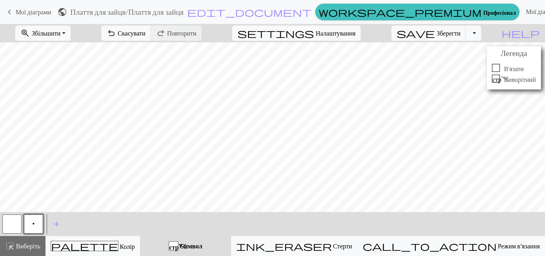
click at [33, 217] on button "p" at bounding box center [33, 223] width 19 height 19
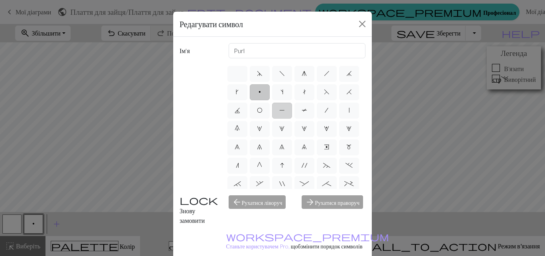
click at [292, 114] on label "P" at bounding box center [282, 111] width 20 height 16
click at [284, 111] on input "P" at bounding box center [281, 107] width 5 height 5
radio input "true"
type input "purl"
drag, startPoint x: 89, startPoint y: 171, endPoint x: 145, endPoint y: 170, distance: 56.7
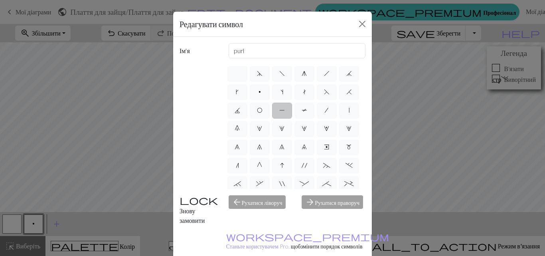
click at [145, 170] on div "Редагувати символ Ім'я purl d f g h j k p s t F H J O P T / | 0 1 2 3 4 5 6 7 8…" at bounding box center [272, 128] width 545 height 256
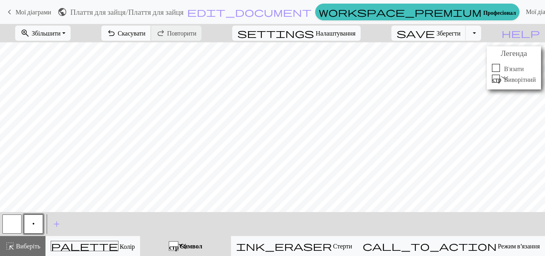
click at [146, 30] on font "Скасувати" at bounding box center [132, 33] width 28 height 8
click at [18, 219] on button "button" at bounding box center [11, 223] width 19 height 19
click at [178, 246] on div "button" at bounding box center [174, 246] width 10 height 10
click at [6, 223] on button "button" at bounding box center [11, 223] width 19 height 19
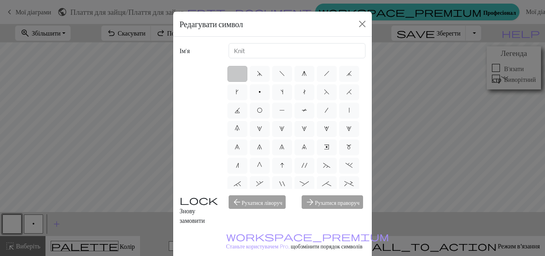
click at [228, 67] on label at bounding box center [237, 74] width 20 height 16
click at [237, 69] on input "radio" at bounding box center [239, 71] width 5 height 5
click at [366, 23] on div "Редагувати символ" at bounding box center [272, 24] width 199 height 25
click at [358, 25] on button "Закрити" at bounding box center [362, 24] width 13 height 13
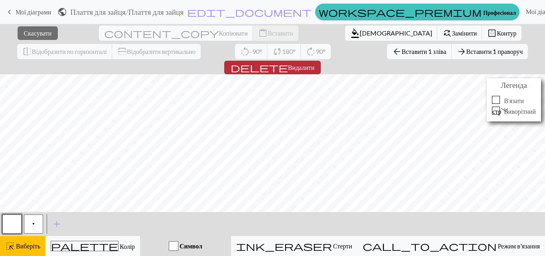
click at [288, 62] on span "delete" at bounding box center [259, 67] width 57 height 11
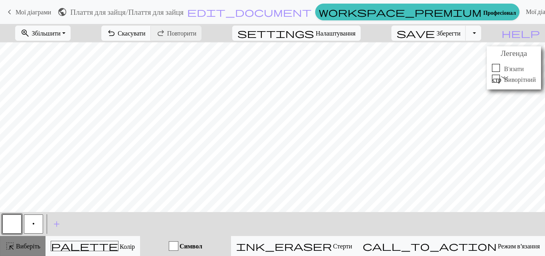
click at [18, 245] on font "Виберіть" at bounding box center [28, 246] width 24 height 8
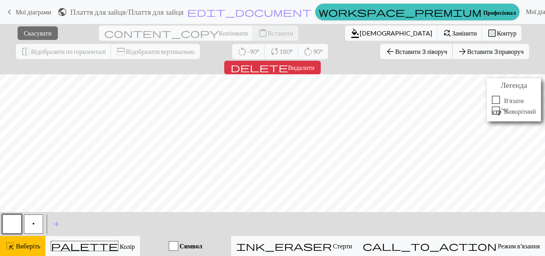
click at [395, 49] on font "Вставити 3 ліворуч" at bounding box center [421, 51] width 52 height 8
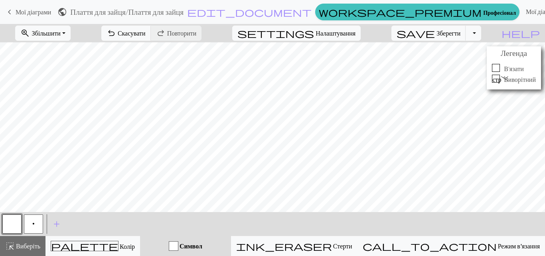
click at [14, 231] on button "button" at bounding box center [11, 223] width 19 height 19
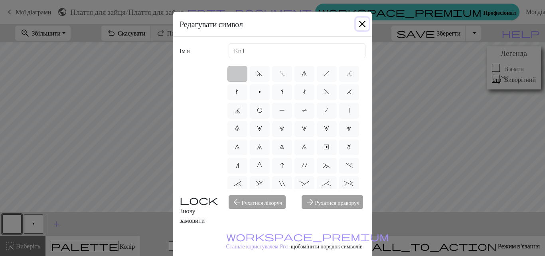
click at [358, 22] on button "Закрити" at bounding box center [362, 24] width 13 height 13
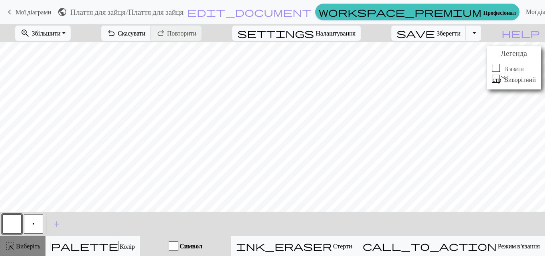
click at [30, 247] on font "Виберіть" at bounding box center [28, 246] width 24 height 8
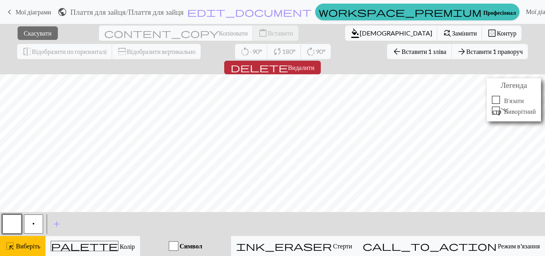
click at [315, 63] on font "Видалити" at bounding box center [301, 67] width 27 height 8
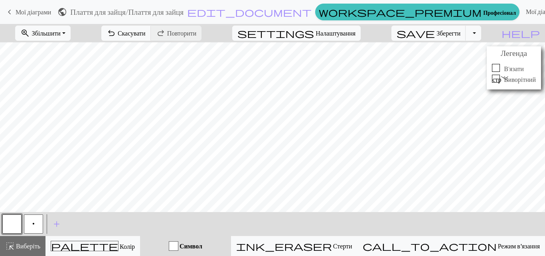
click at [12, 225] on button "button" at bounding box center [11, 223] width 19 height 19
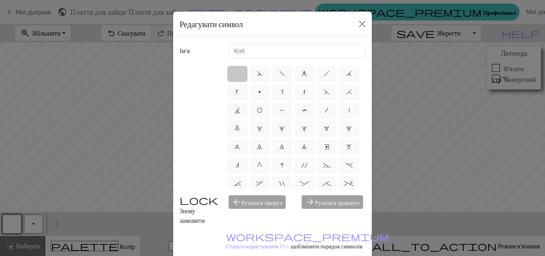
click at [233, 75] on label at bounding box center [237, 74] width 20 height 16
click at [237, 74] on input "radio" at bounding box center [239, 71] width 5 height 5
click at [358, 23] on button "Закрити" at bounding box center [362, 24] width 13 height 13
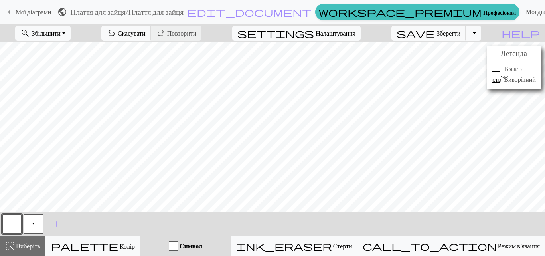
click at [34, 217] on button "p" at bounding box center [33, 223] width 19 height 19
click at [6, 223] on button "button" at bounding box center [11, 223] width 19 height 19
click at [34, 229] on button "p" at bounding box center [33, 223] width 19 height 19
click at [39, 225] on button "p" at bounding box center [33, 223] width 19 height 19
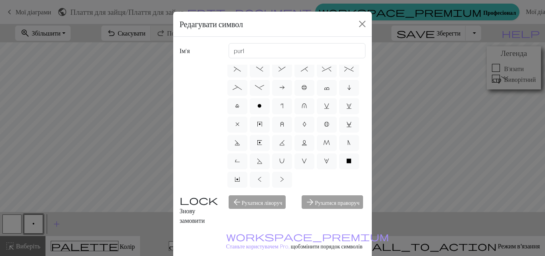
scroll to position [108, 0]
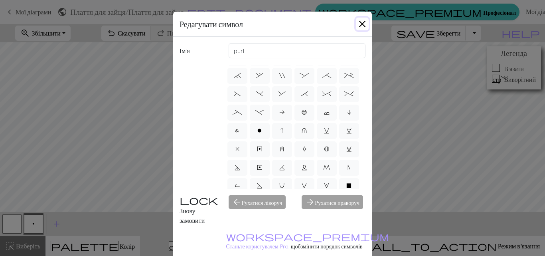
click at [358, 25] on button "Закрити" at bounding box center [362, 24] width 13 height 13
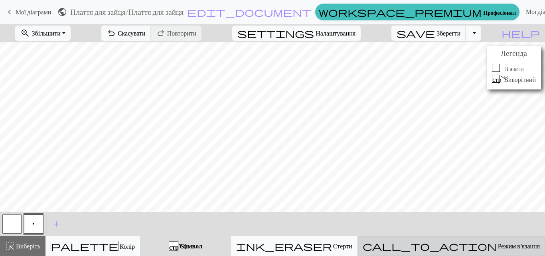
click at [511, 254] on button "call_to_action Режим в'язання Режим в'язання" at bounding box center [450, 246] width 187 height 20
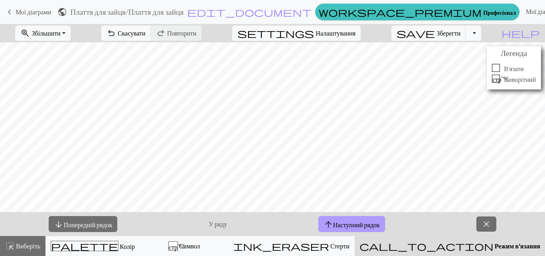
click at [354, 223] on font "Наступний рядок" at bounding box center [356, 224] width 47 height 8
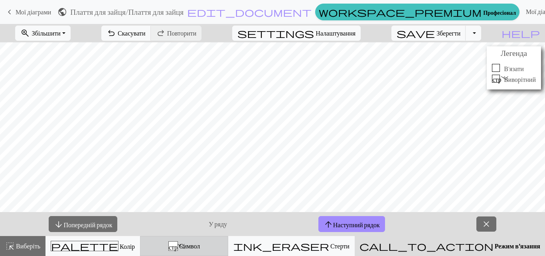
click at [185, 245] on font "стр." at bounding box center [177, 246] width 16 height 6
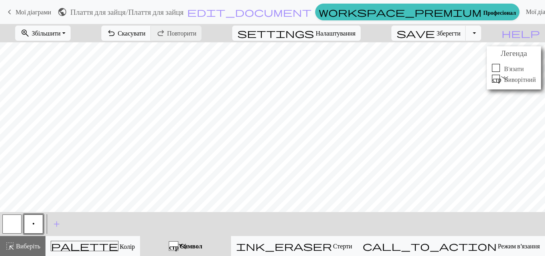
click at [32, 227] on button "p" at bounding box center [33, 223] width 19 height 19
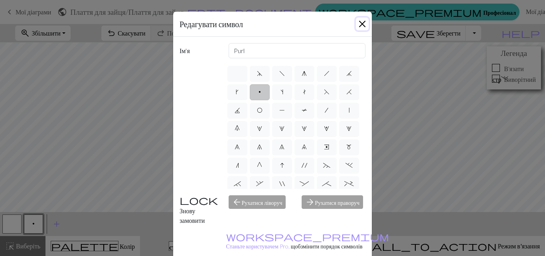
drag, startPoint x: 360, startPoint y: 25, endPoint x: 357, endPoint y: 39, distance: 13.8
click at [360, 25] on button "Закрити" at bounding box center [362, 24] width 13 height 13
